Goal: Information Seeking & Learning: Learn about a topic

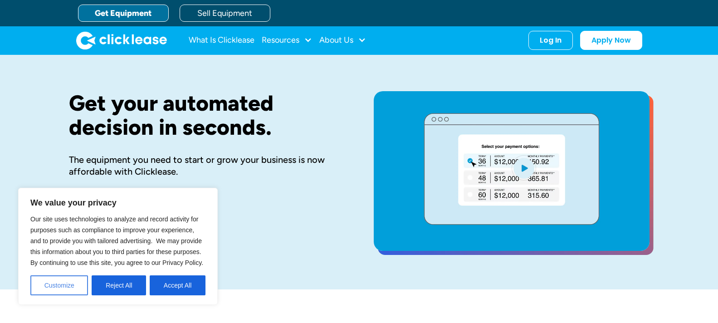
click at [65, 285] on button "Customize" at bounding box center [59, 285] width 58 height 20
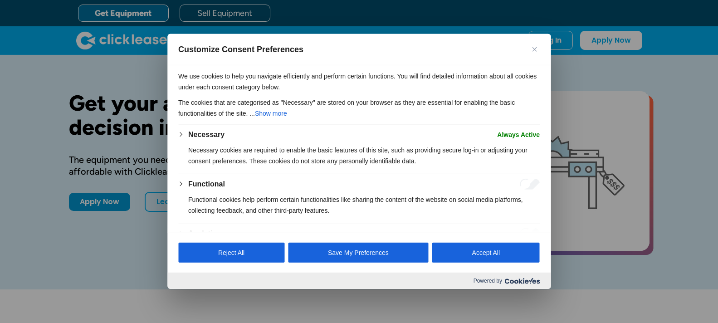
click at [537, 48] on button "Close" at bounding box center [534, 49] width 11 height 11
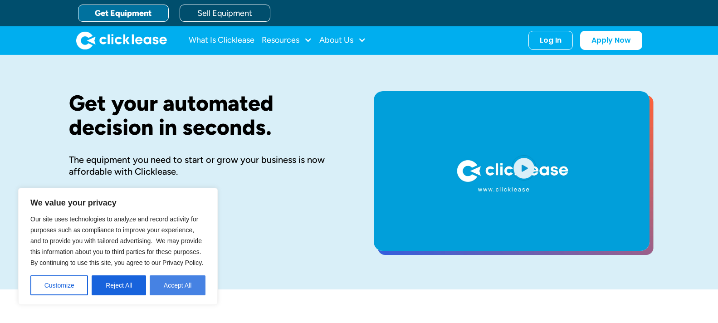
click at [184, 289] on button "Accept All" at bounding box center [178, 285] width 56 height 20
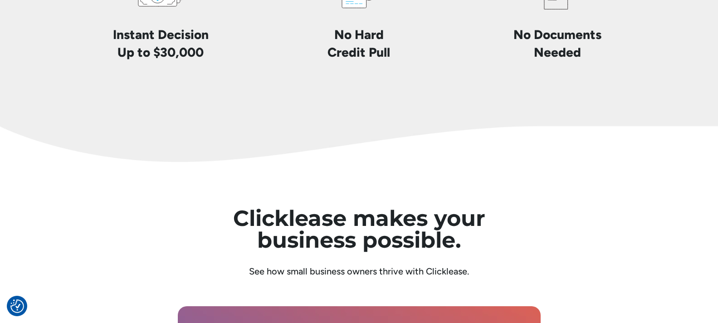
scroll to position [2359, 0]
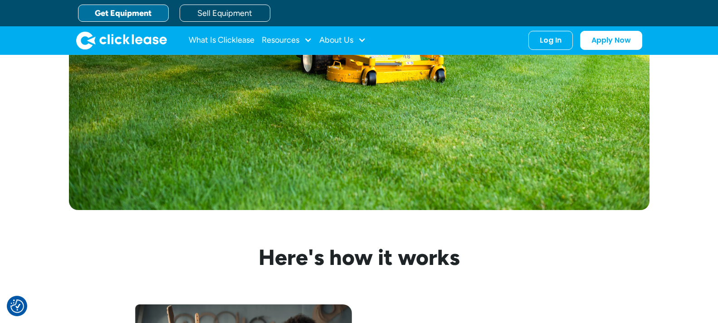
scroll to position [530, 0]
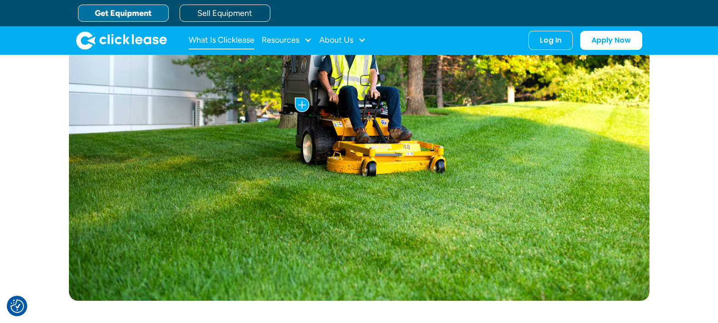
click at [235, 39] on link "What Is Clicklease" at bounding box center [222, 40] width 66 height 18
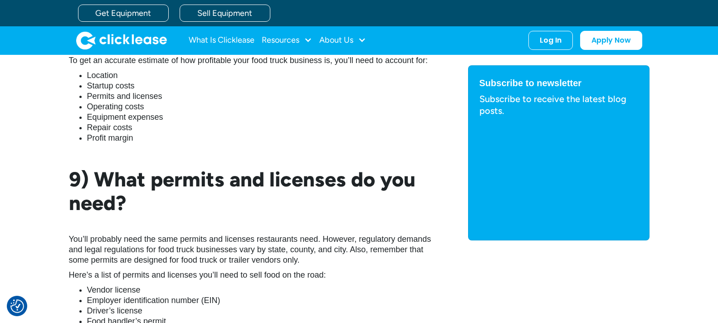
scroll to position [2496, 0]
